Goal: Information Seeking & Learning: Learn about a topic

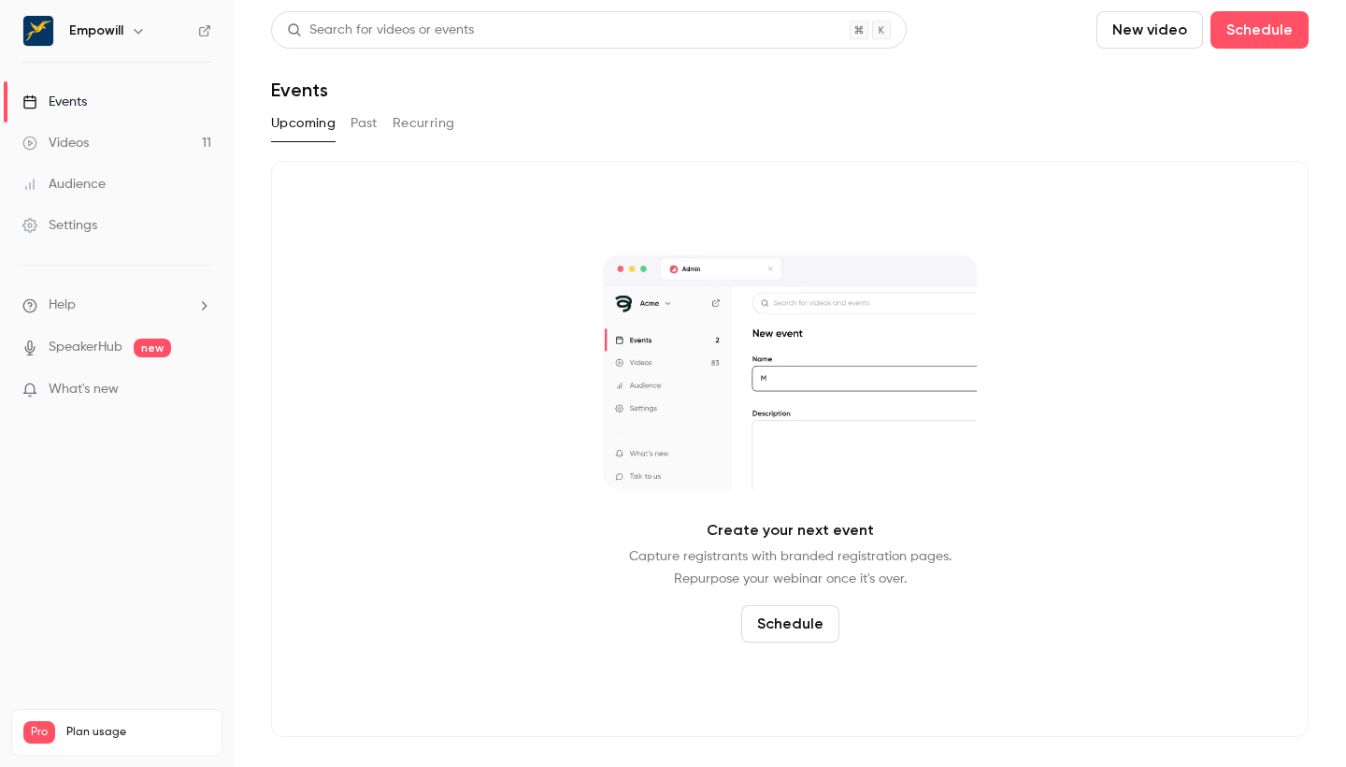
click at [871, 182] on div "Create your next event Capture registrants with branded registration pages. Rep…" at bounding box center [790, 449] width 1038 height 576
click at [80, 135] on div "Videos" at bounding box center [55, 143] width 66 height 19
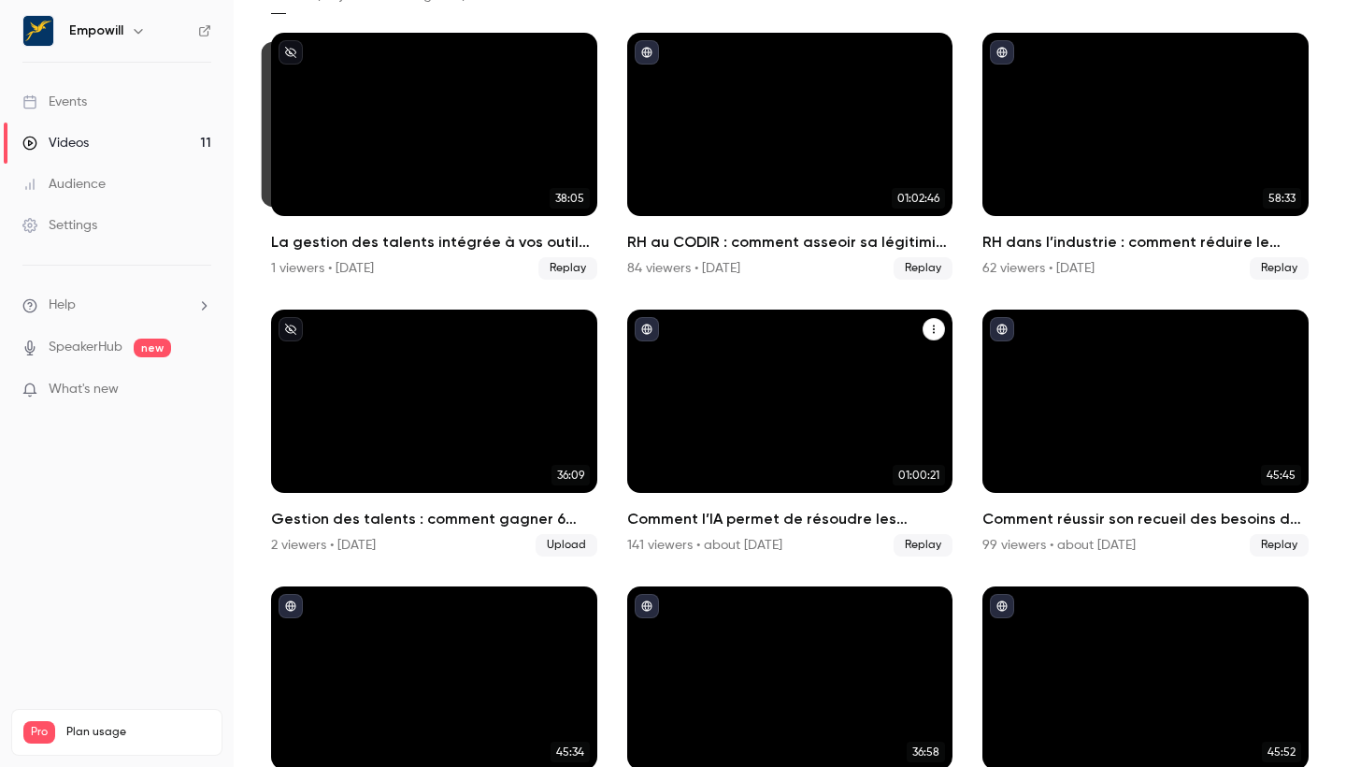
scroll to position [136, 0]
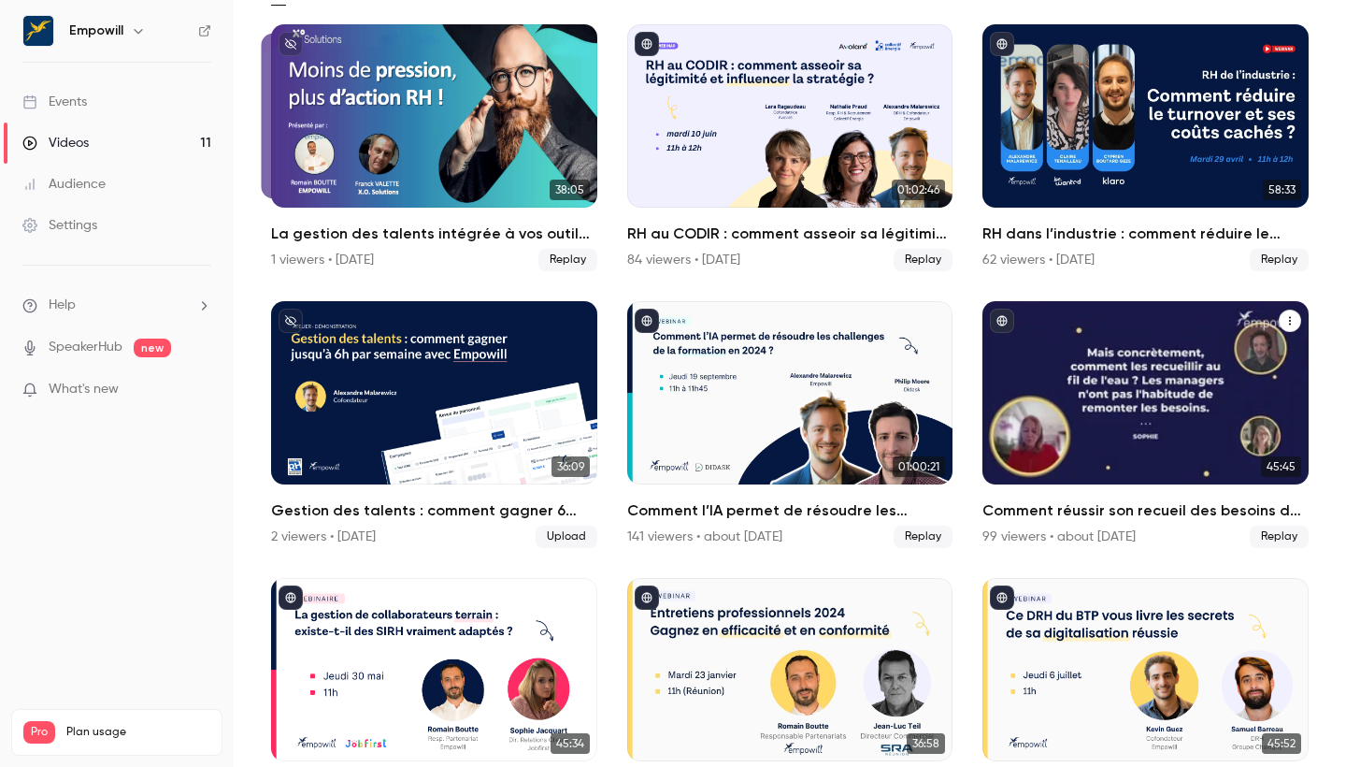
click at [1082, 352] on div "Comment réussir son recueil des besoins de formation ? Enjeux, méthode et bonne…" at bounding box center [1146, 392] width 326 height 183
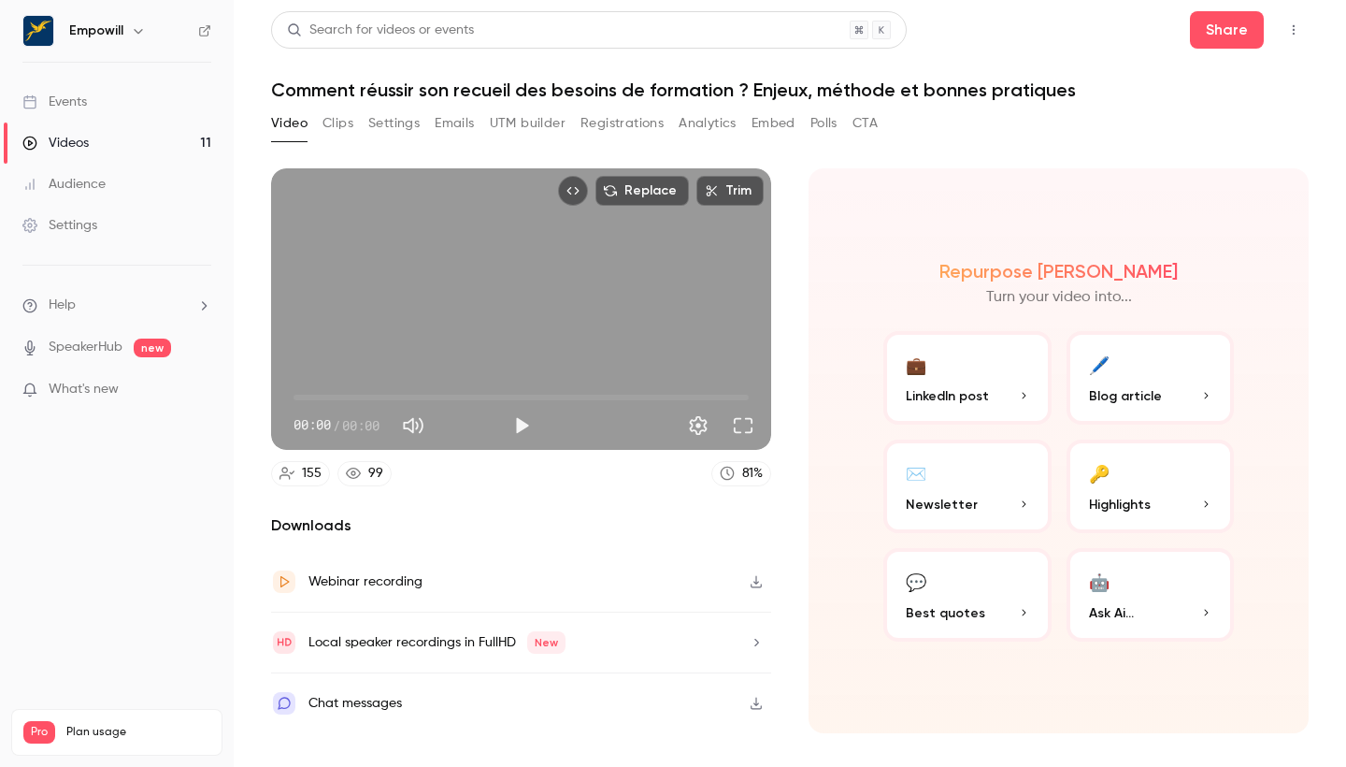
click at [326, 128] on button "Clips" at bounding box center [338, 123] width 31 height 30
